Goal: Task Accomplishment & Management: Use online tool/utility

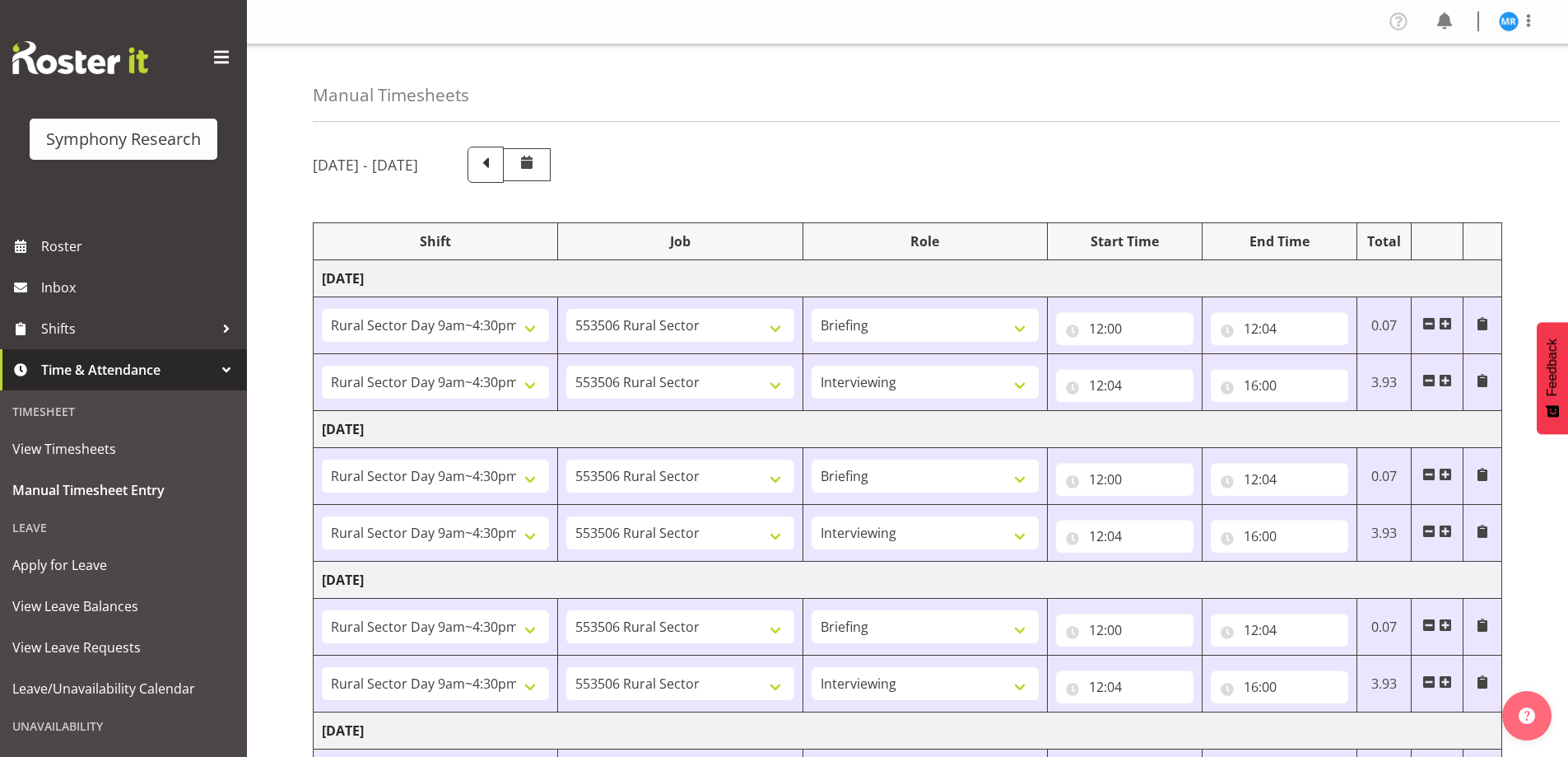
select select "81561"
select select "10587"
select select "81561"
select select "10587"
select select "47"
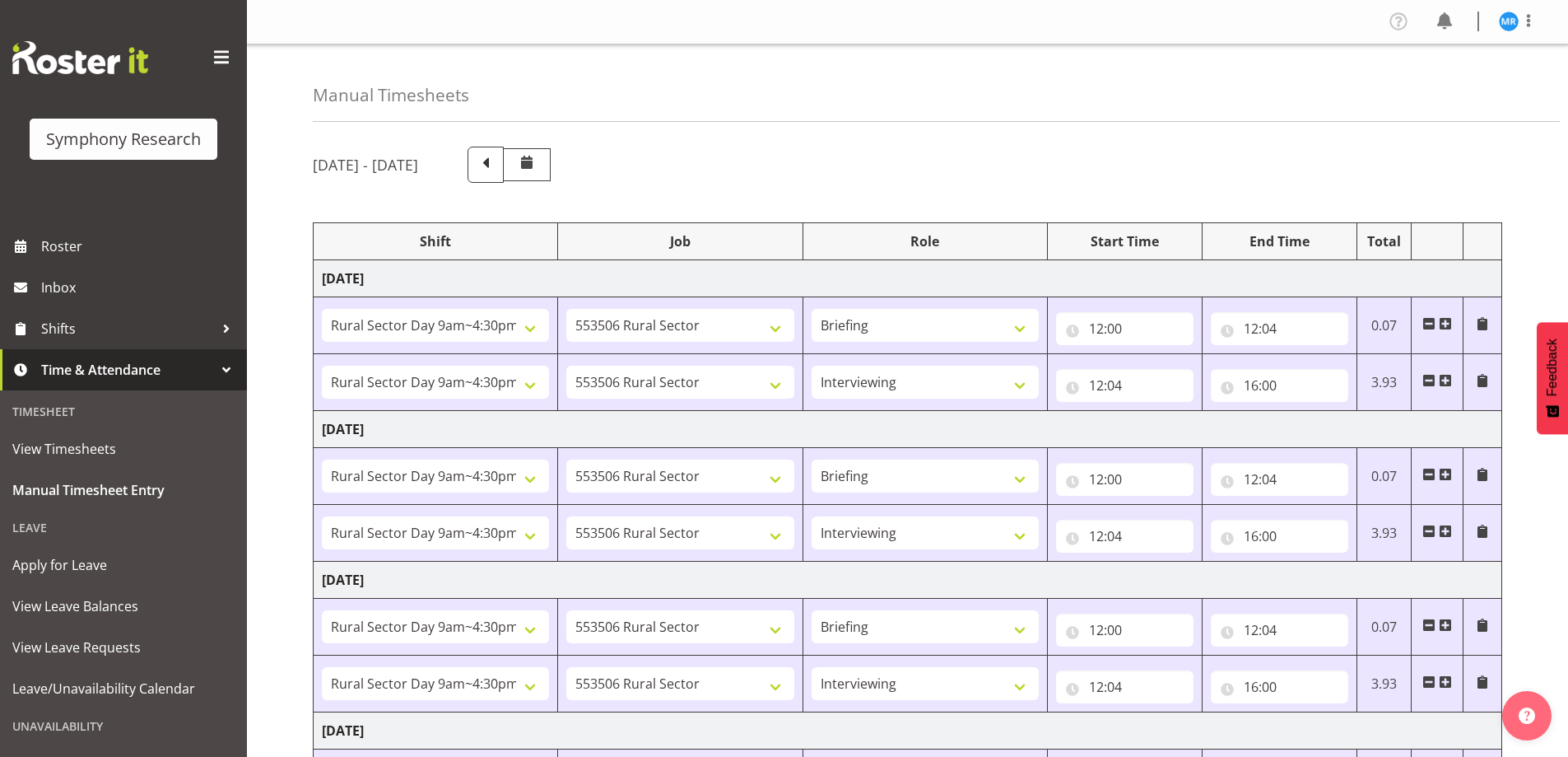
select select "81561"
select select "10587"
select select "81561"
select select "10587"
select select "47"
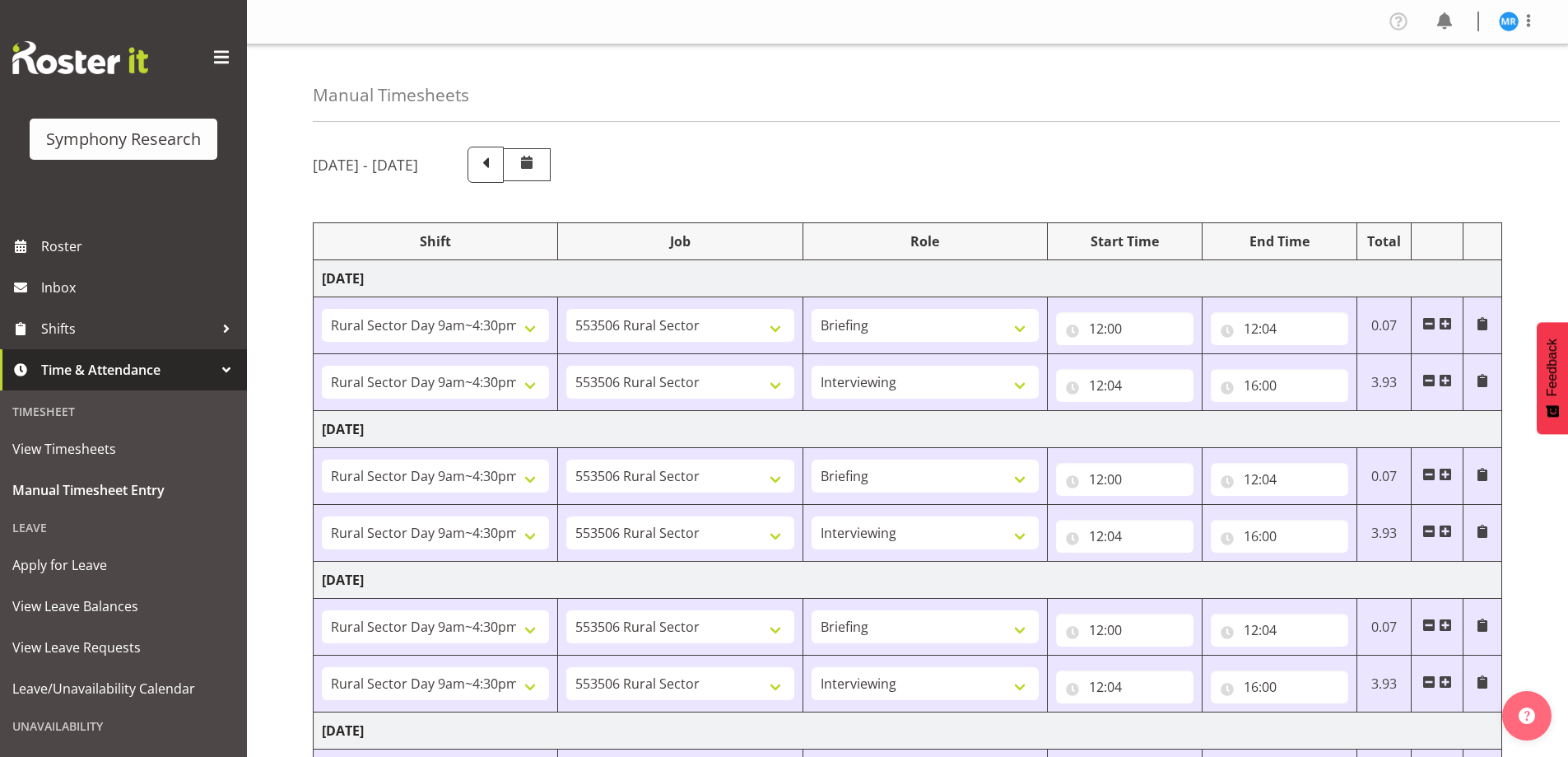
select select "81561"
select select "10587"
select select "81561"
select select "10587"
select select "47"
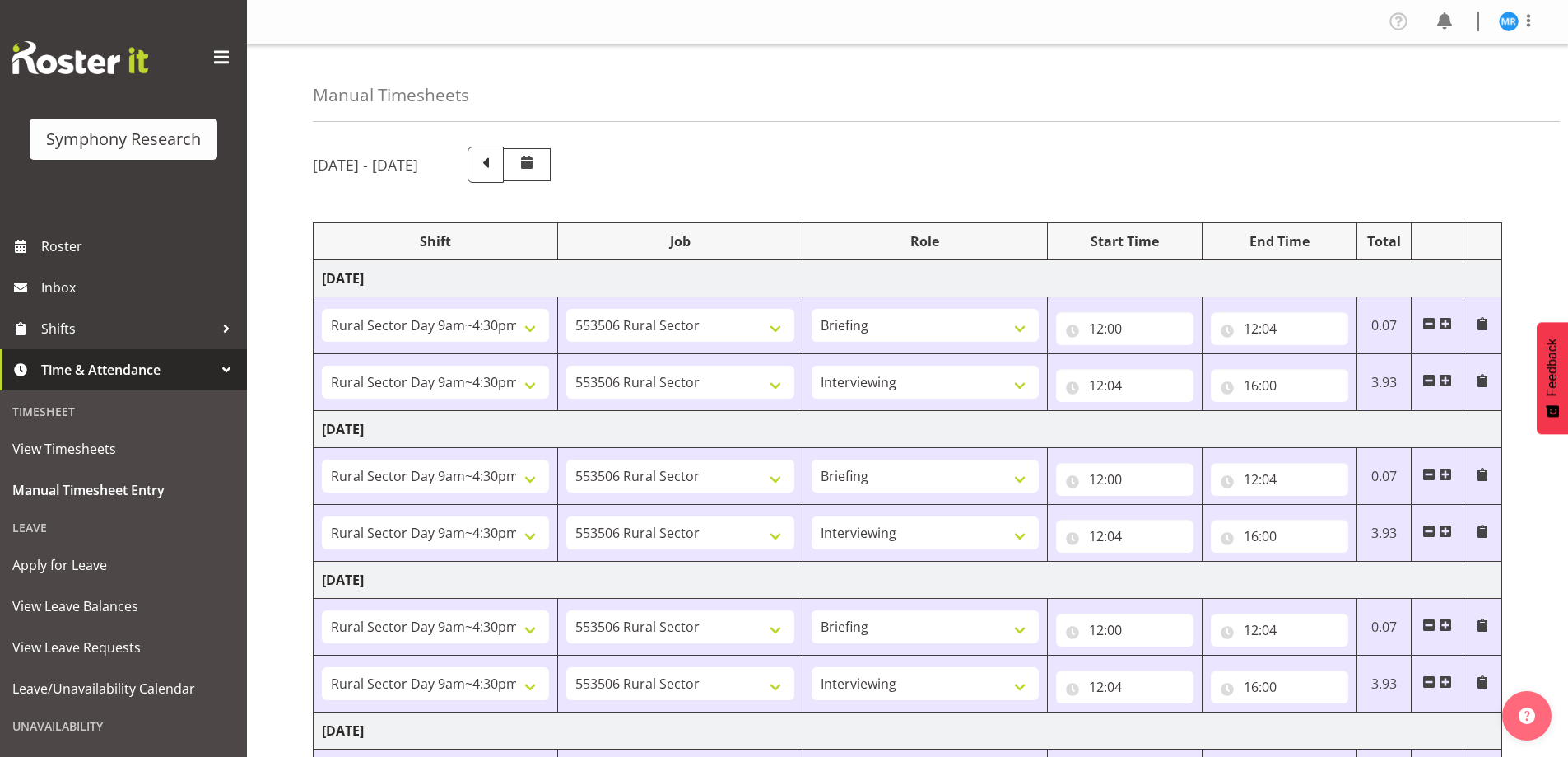
select select "81561"
select select "10587"
select select "47"
select select "81561"
select select "10587"
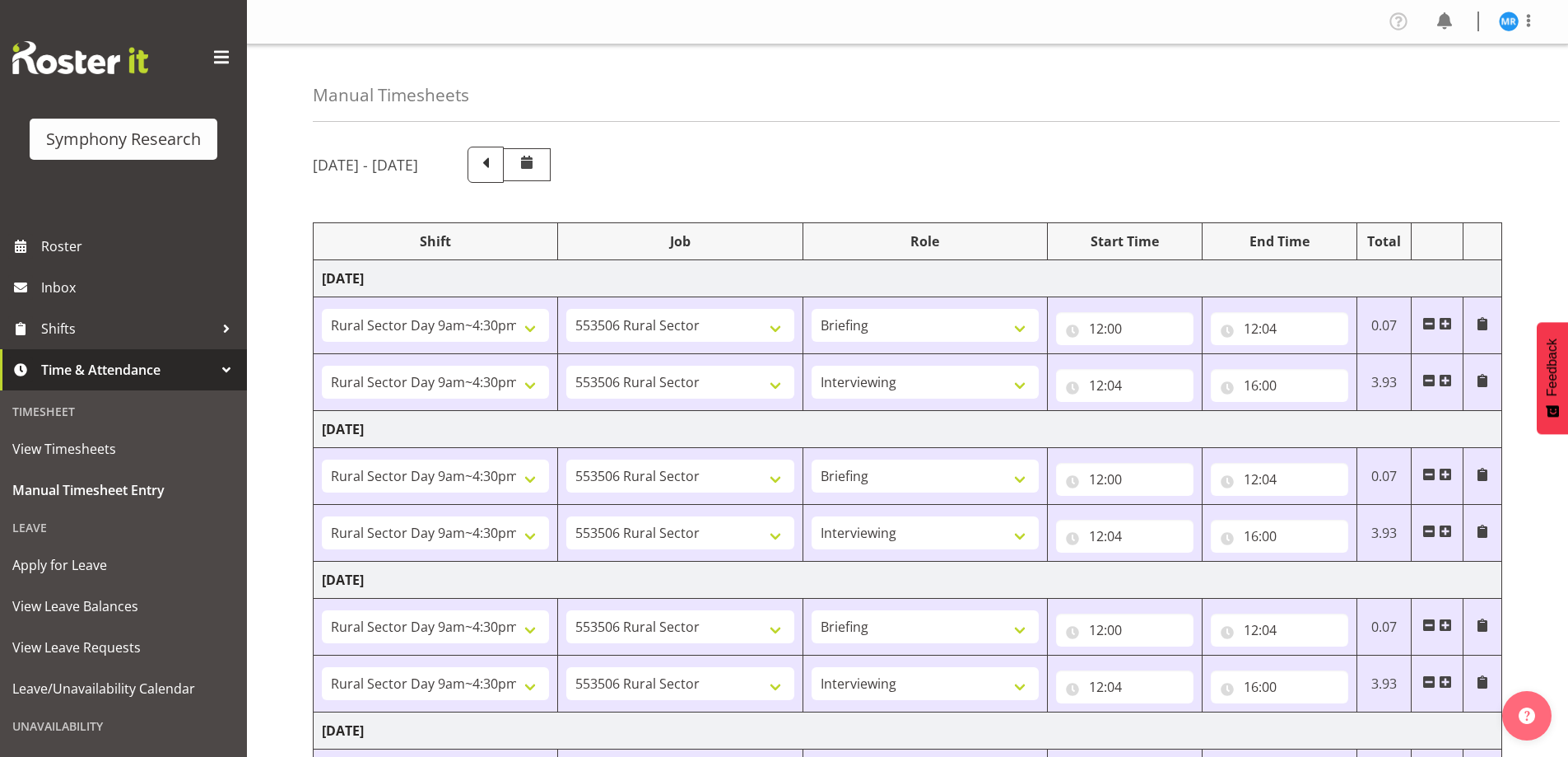
select select "47"
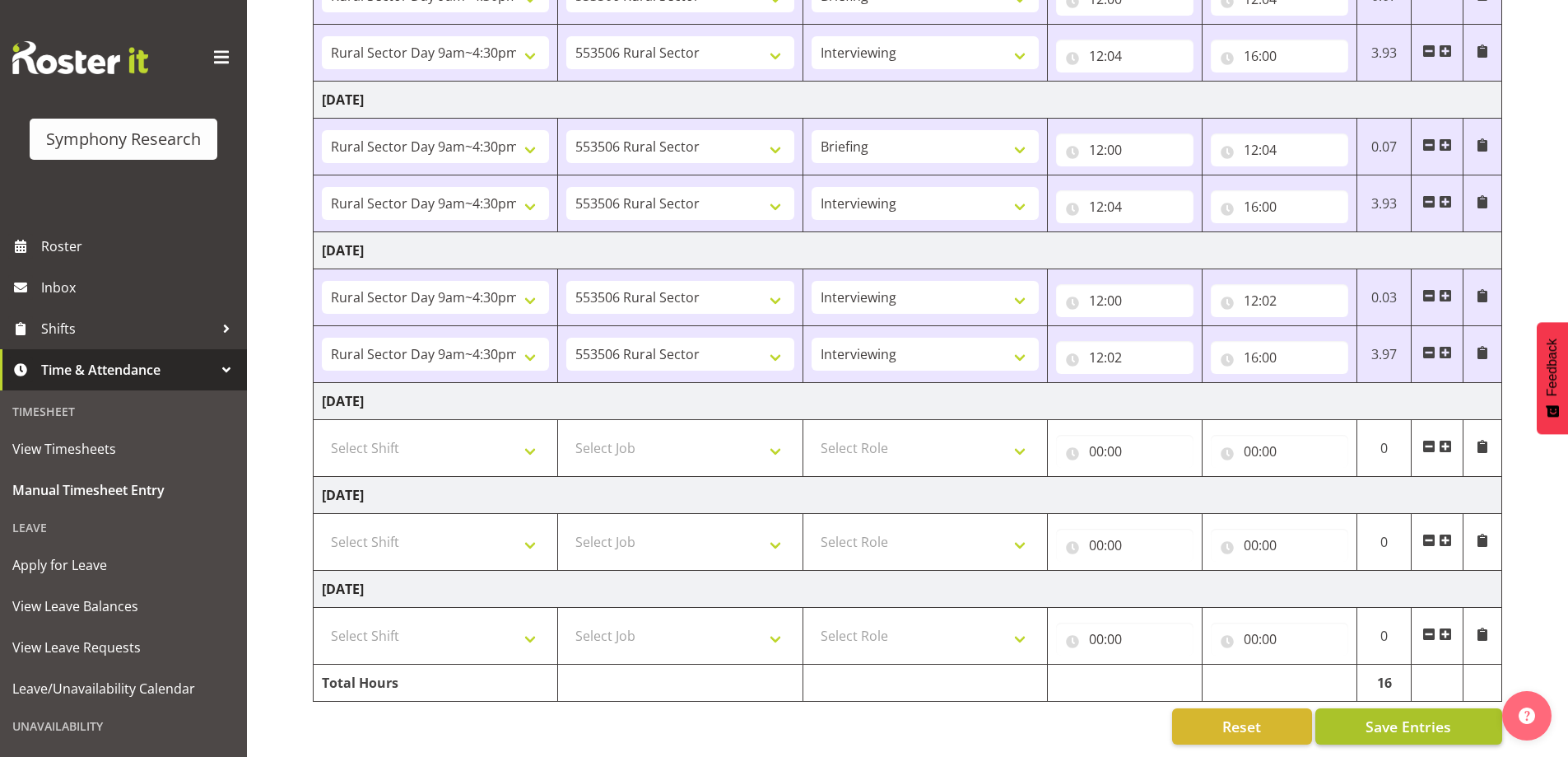
scroll to position [492, 0]
click at [1447, 716] on span "Save Entries" at bounding box center [1408, 726] width 85 height 22
